Goal: Check status

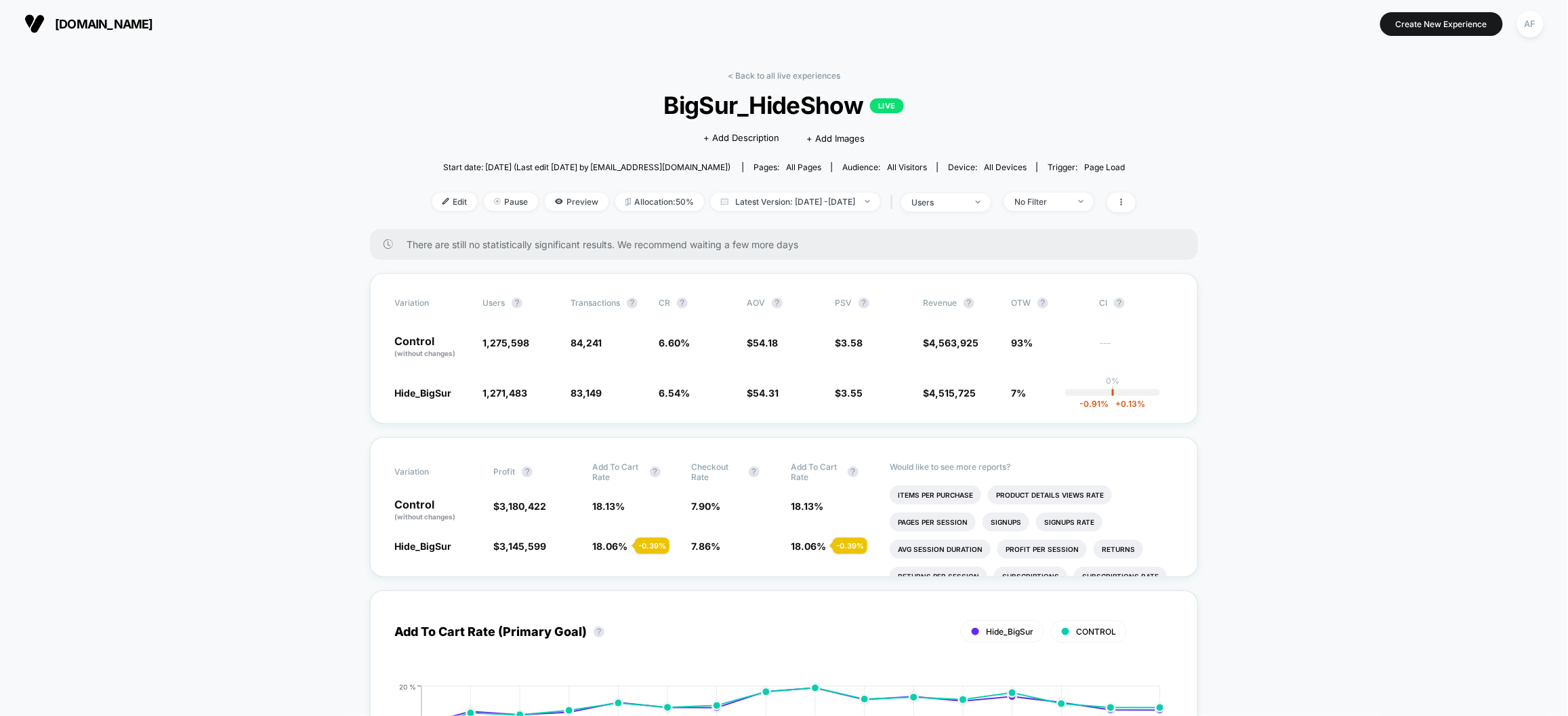
scroll to position [107, 0]
click at [773, 202] on span "Latest Version: Aug 20, 2025 - Sep 4, 2025" at bounding box center [795, 202] width 170 height 18
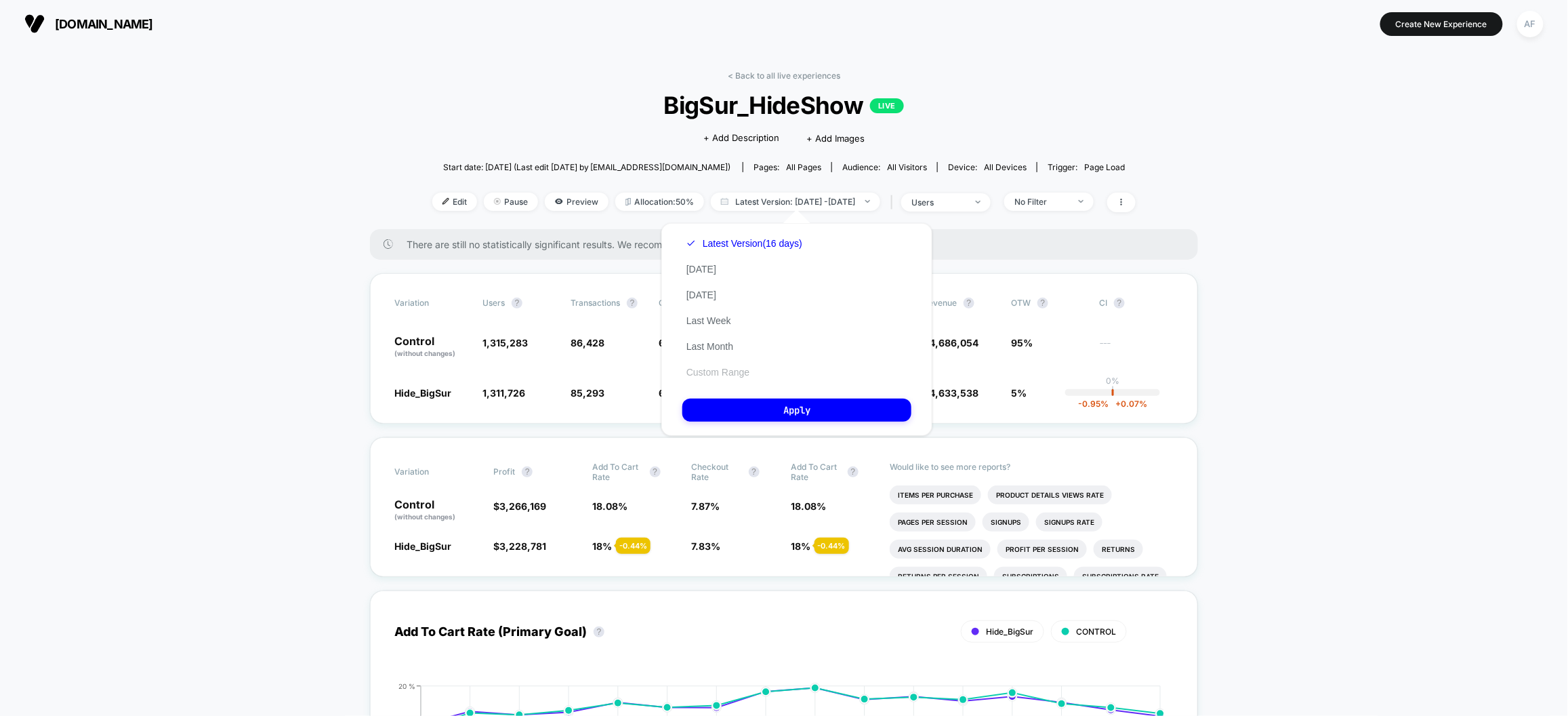
click at [731, 367] on button "Custom Range" at bounding box center [718, 372] width 71 height 13
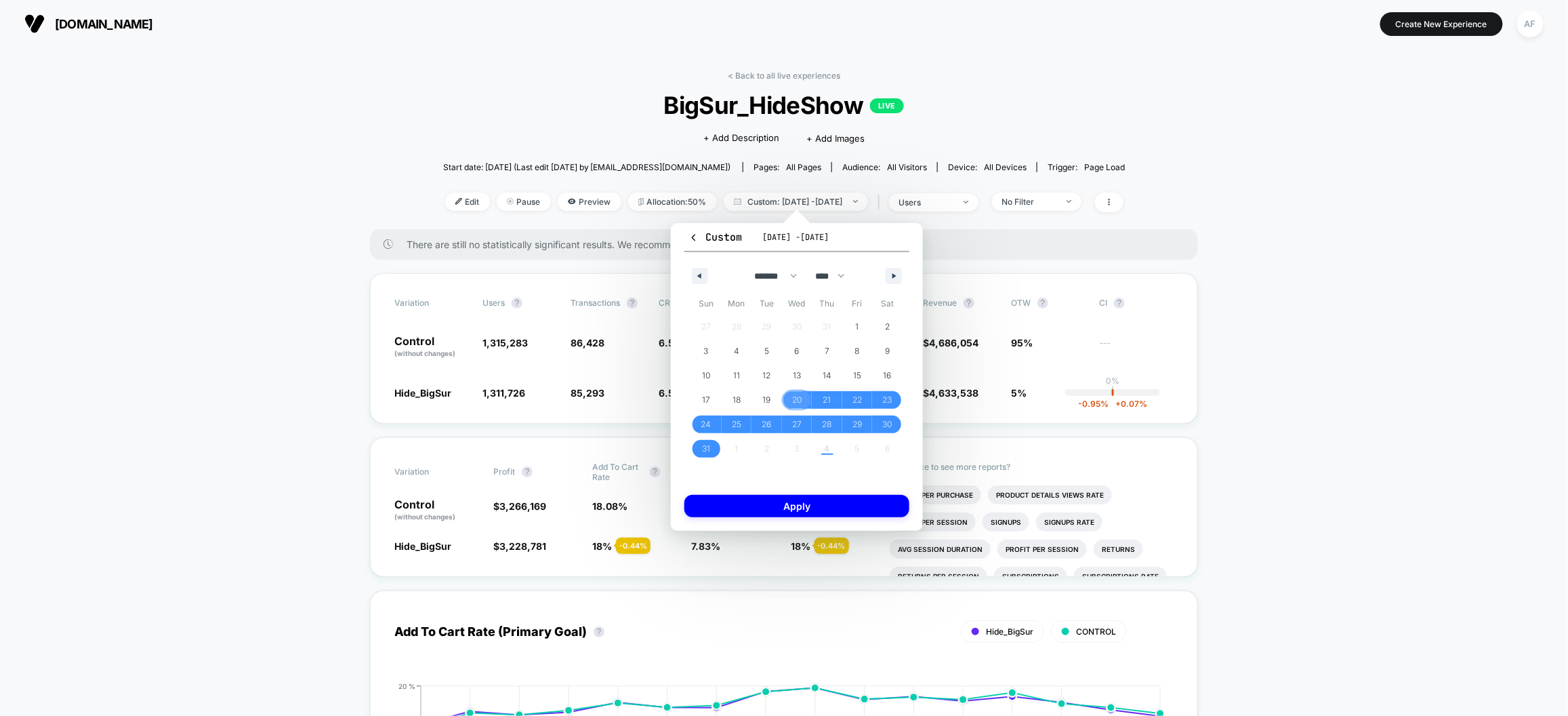
click at [794, 395] on span "20" at bounding box center [796, 399] width 10 height 24
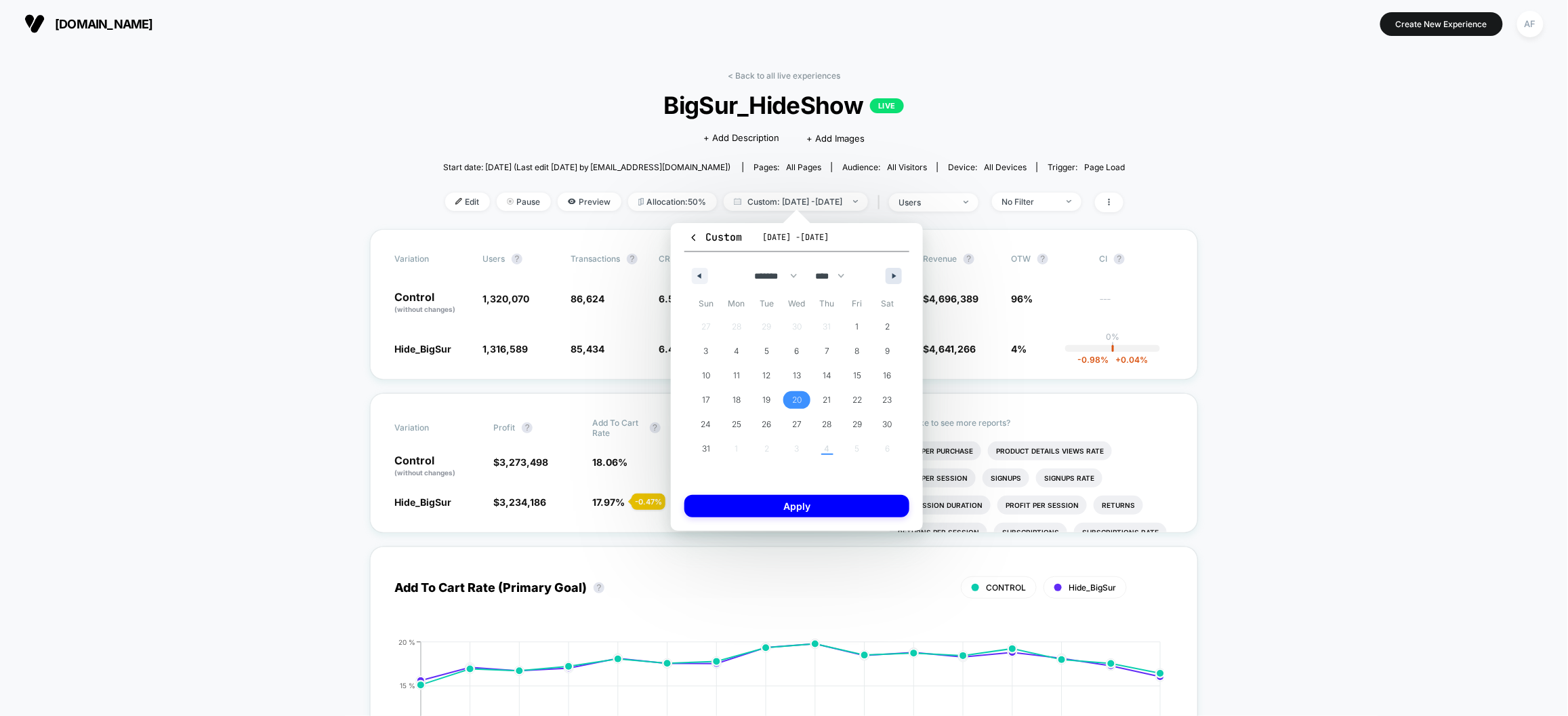
click at [897, 279] on button "button" at bounding box center [894, 276] width 16 height 16
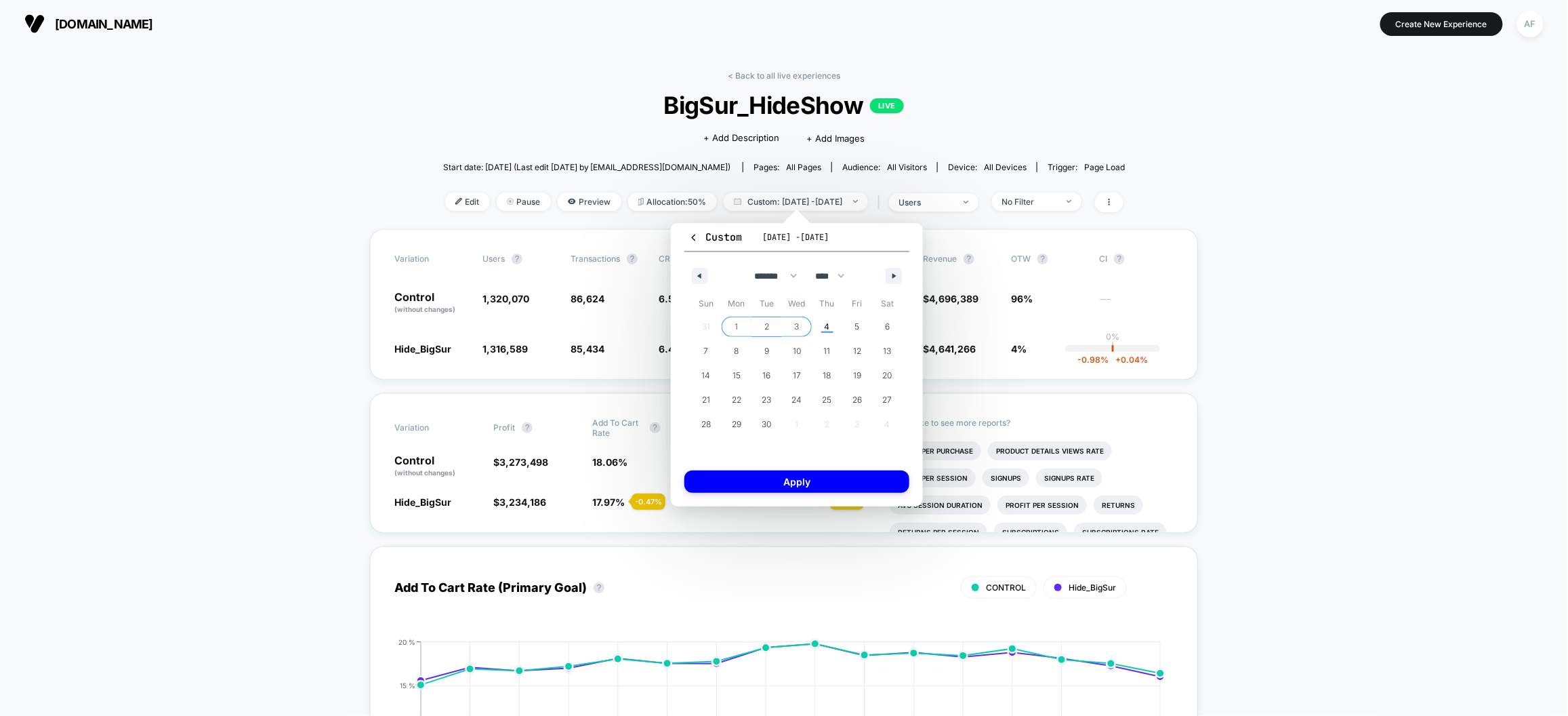
click at [796, 327] on span "3" at bounding box center [796, 326] width 4 height 24
select select "*"
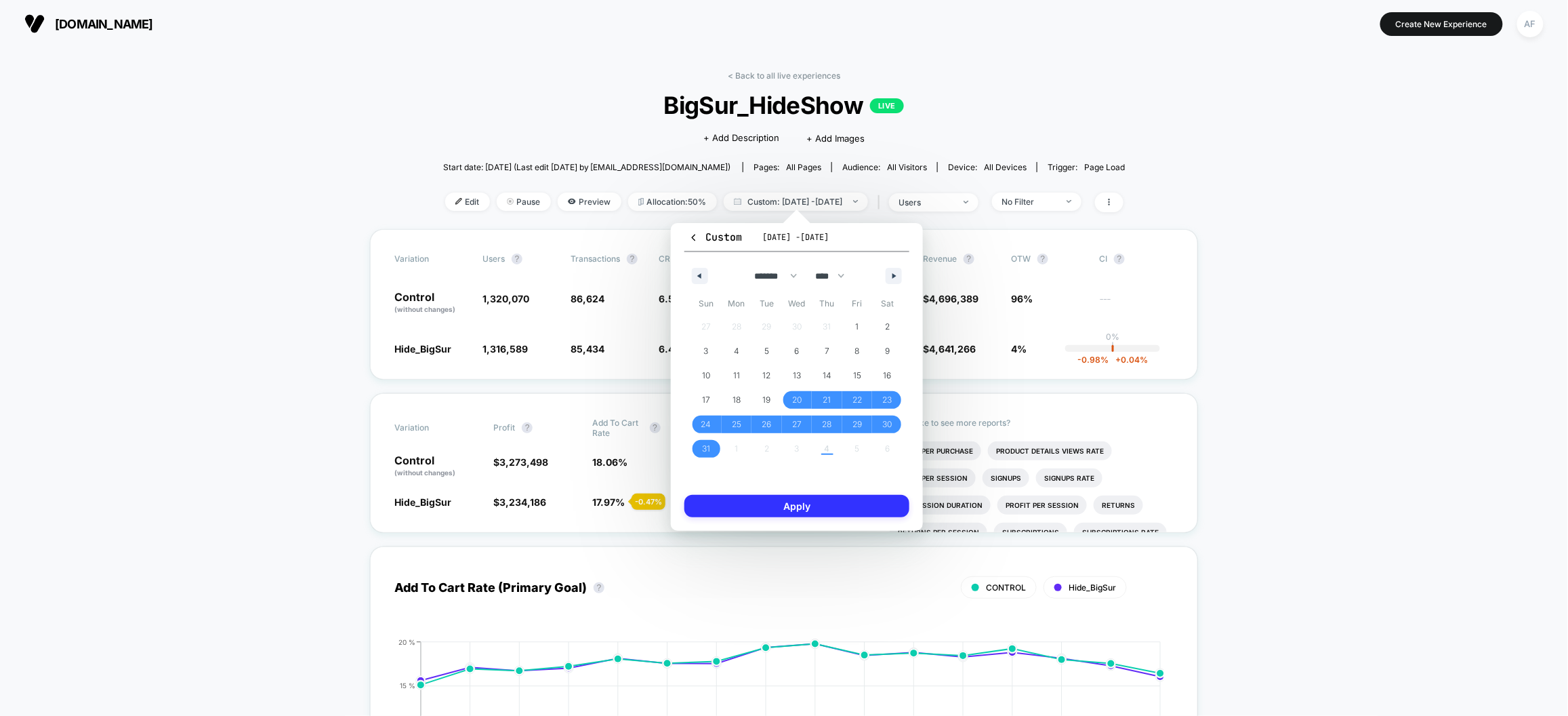
click at [792, 503] on button "Apply" at bounding box center [796, 506] width 225 height 22
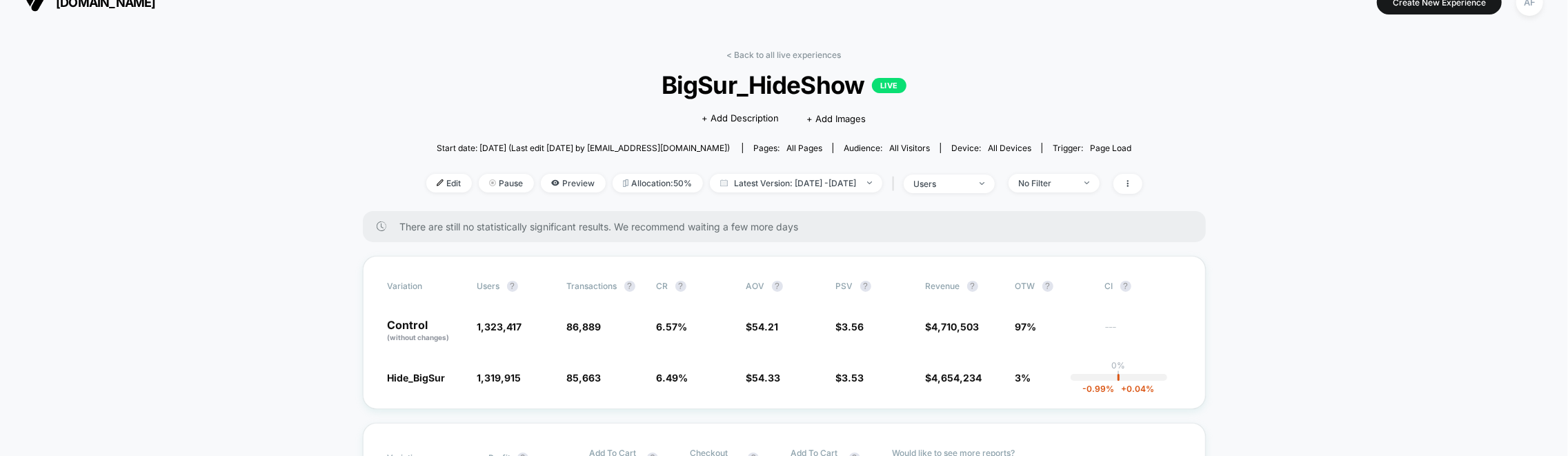
scroll to position [23, 0]
